Goal: Transaction & Acquisition: Purchase product/service

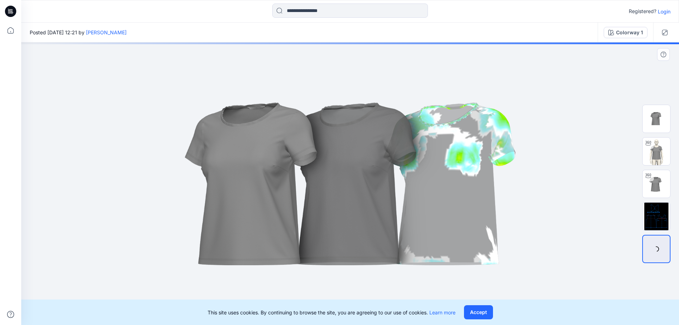
click at [484, 312] on button "Accept" at bounding box center [478, 312] width 29 height 14
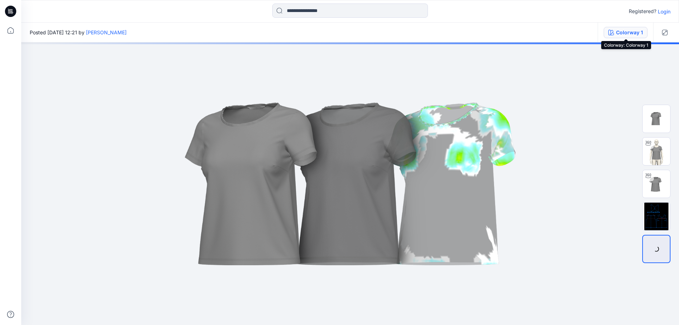
click at [621, 32] on div "Colorway 1" at bounding box center [629, 33] width 27 height 8
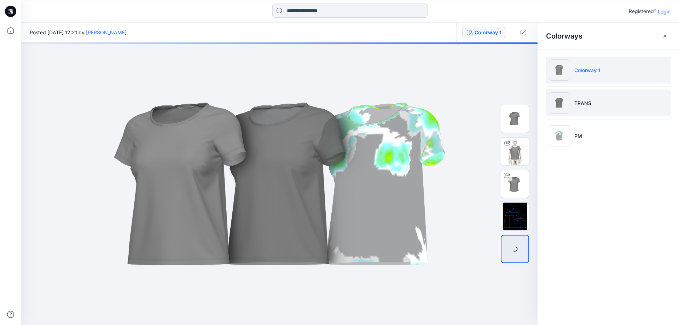
click at [587, 99] on li "TRANS" at bounding box center [608, 102] width 124 height 27
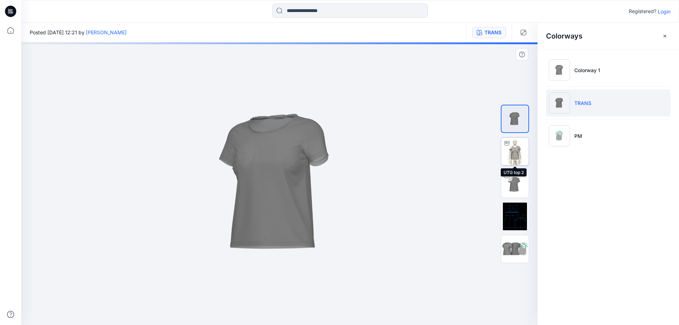
click at [512, 152] on img at bounding box center [515, 152] width 28 height 28
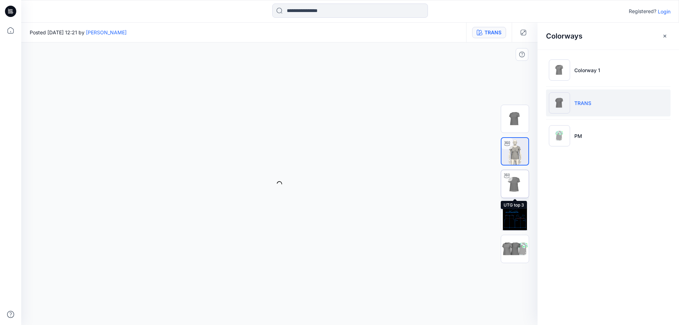
click at [517, 188] on img at bounding box center [515, 184] width 28 height 28
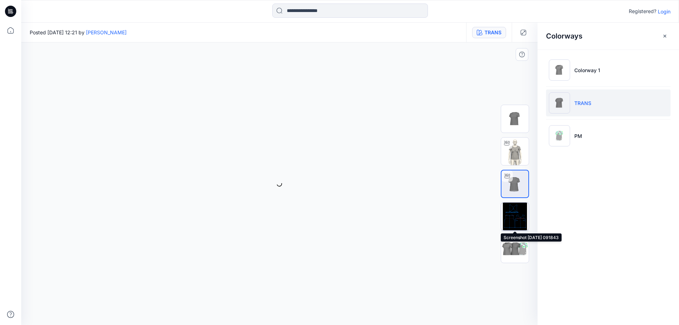
click at [518, 224] on img at bounding box center [515, 217] width 28 height 28
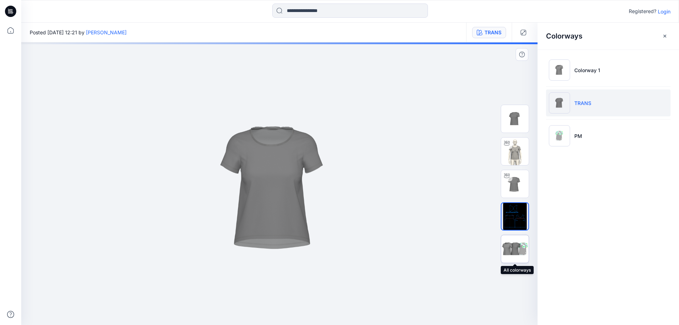
click at [520, 245] on img at bounding box center [515, 248] width 28 height 17
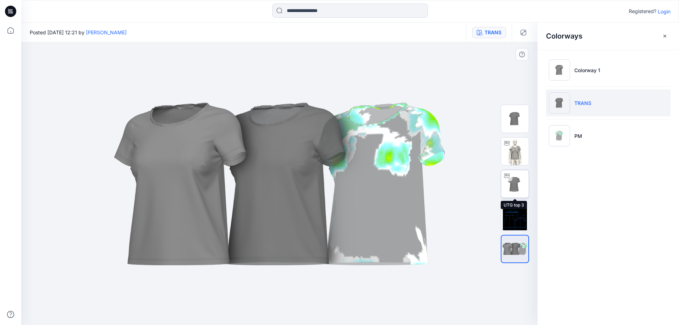
click at [521, 181] on img at bounding box center [515, 184] width 28 height 28
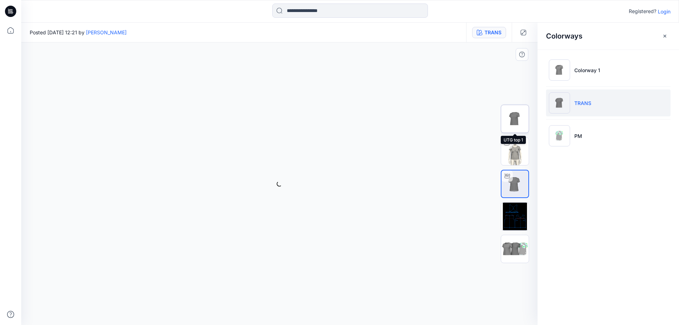
click at [516, 128] on img at bounding box center [515, 119] width 28 height 28
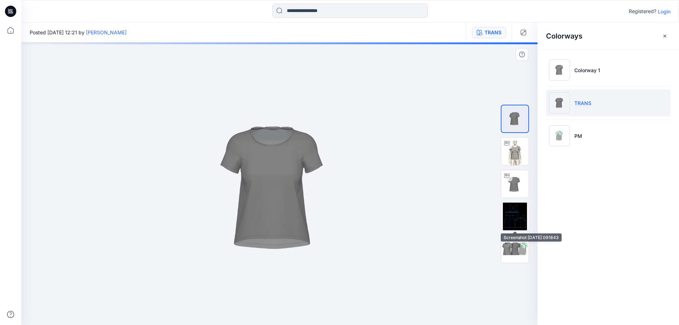
drag, startPoint x: 524, startPoint y: 227, endPoint x: 524, endPoint y: 233, distance: 5.7
click at [524, 229] on img at bounding box center [515, 217] width 28 height 28
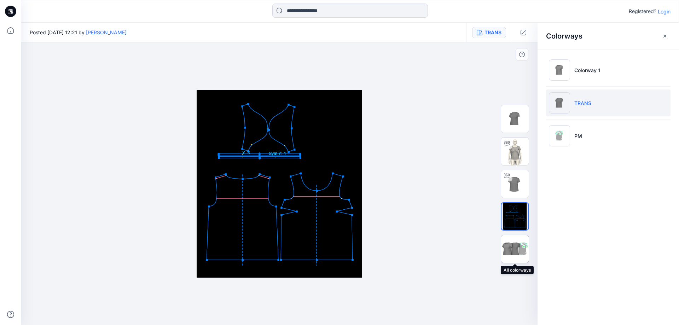
click at [522, 246] on img at bounding box center [515, 248] width 28 height 17
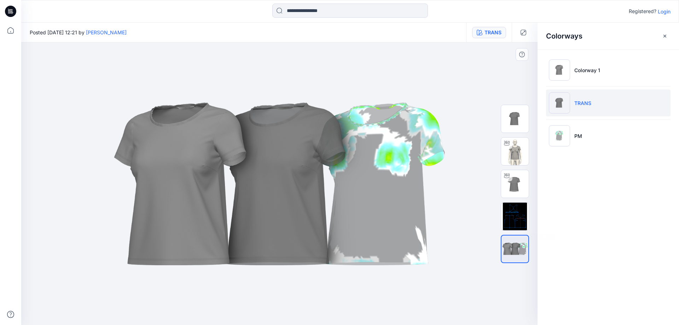
click at [468, 176] on div at bounding box center [279, 183] width 516 height 282
click at [510, 116] on img at bounding box center [515, 119] width 28 height 28
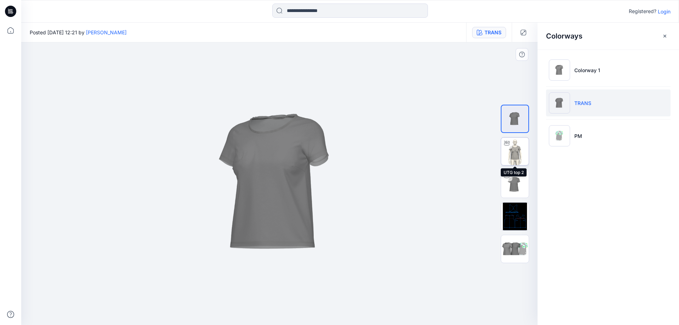
click at [516, 144] on img at bounding box center [515, 152] width 28 height 28
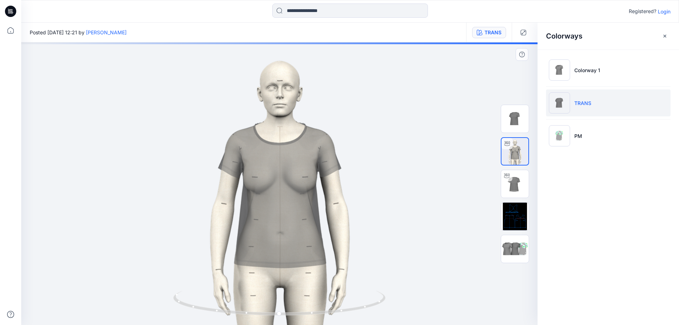
click at [409, 161] on div at bounding box center [279, 183] width 516 height 282
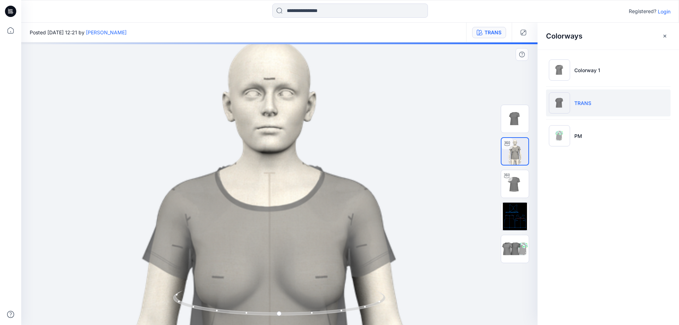
drag, startPoint x: 276, startPoint y: 136, endPoint x: 266, endPoint y: 230, distance: 94.6
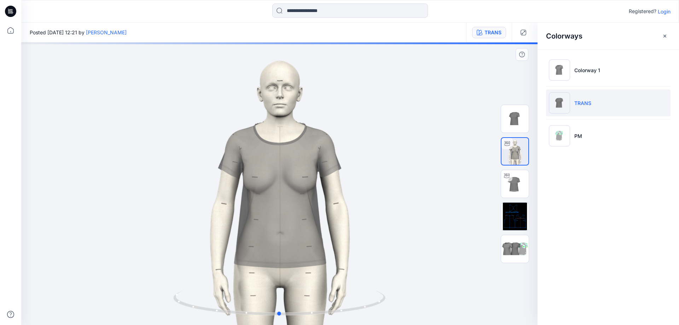
click at [446, 187] on div at bounding box center [279, 183] width 516 height 282
click at [527, 29] on button "button" at bounding box center [523, 32] width 11 height 11
